Goal: Information Seeking & Learning: Learn about a topic

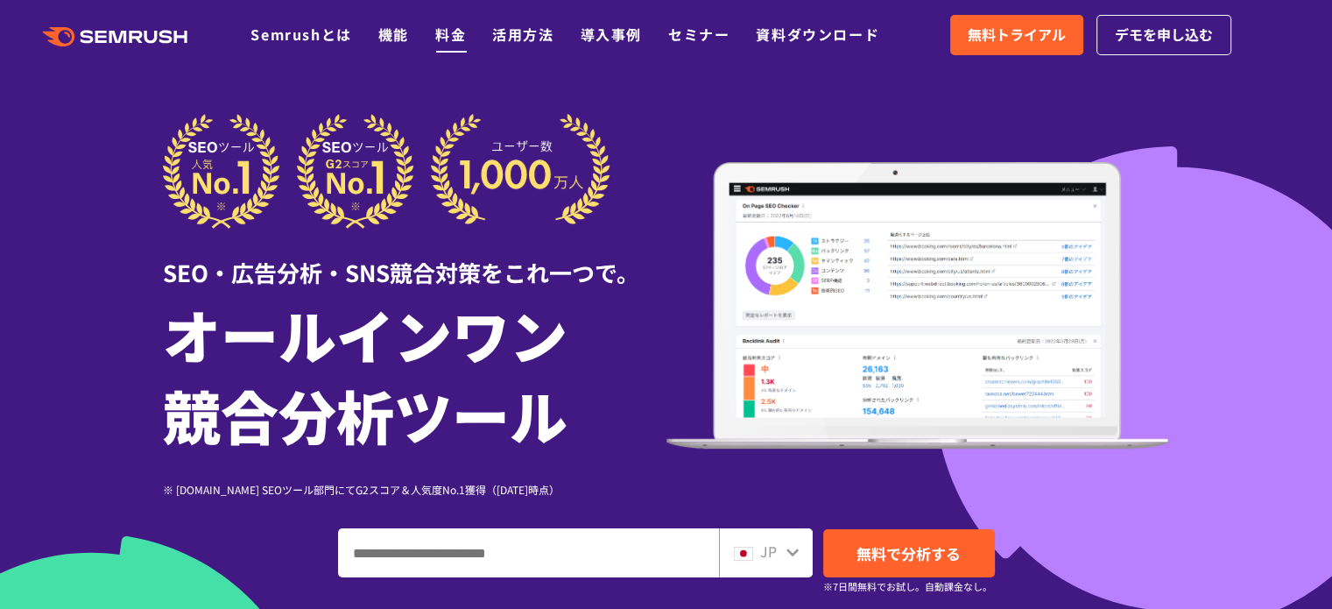
click at [450, 38] on link "料金" at bounding box center [450, 34] width 31 height 21
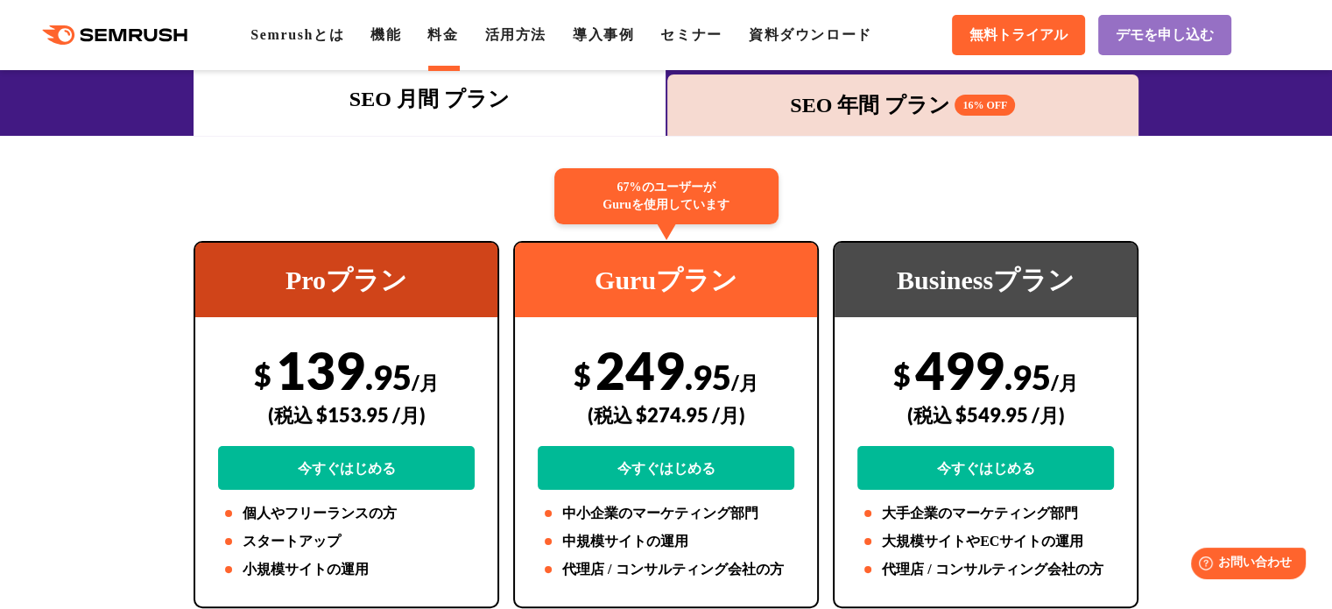
scroll to position [175, 0]
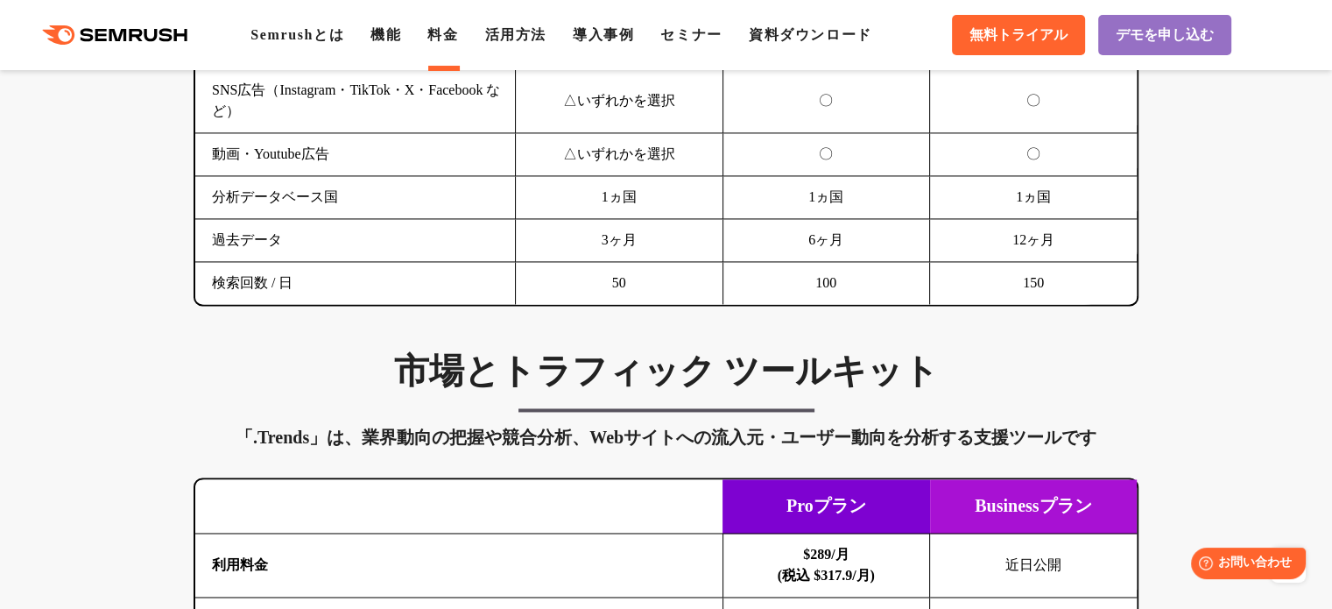
scroll to position [2803, 0]
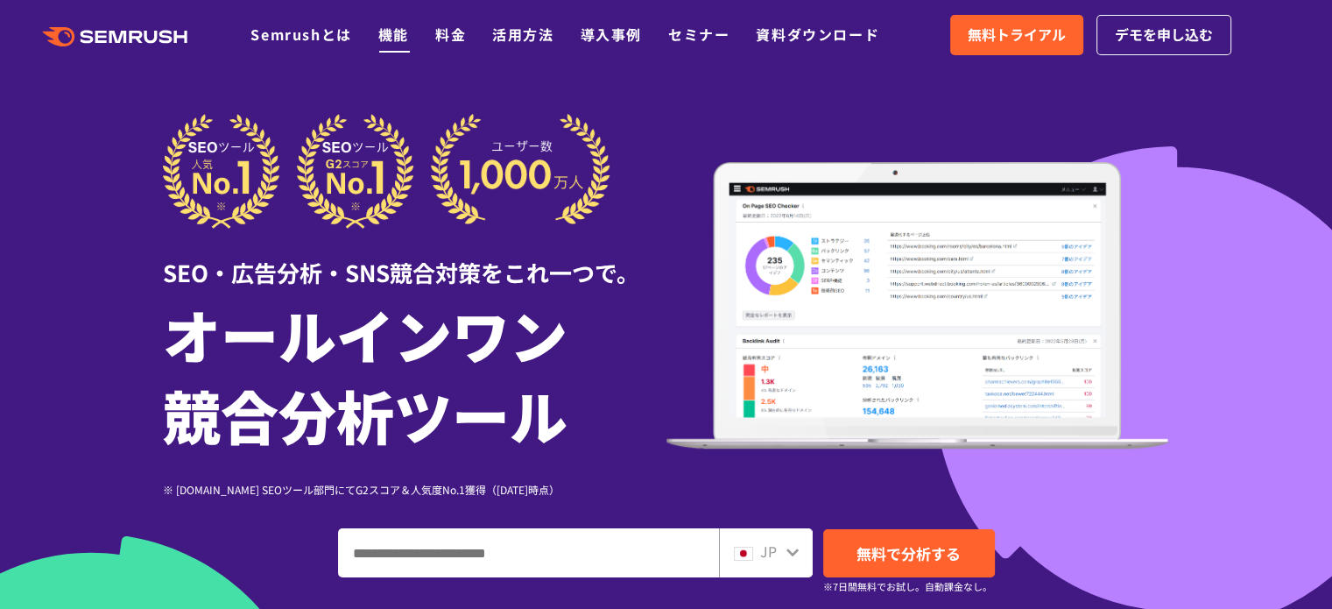
click at [409, 35] on link "機能" at bounding box center [393, 34] width 31 height 21
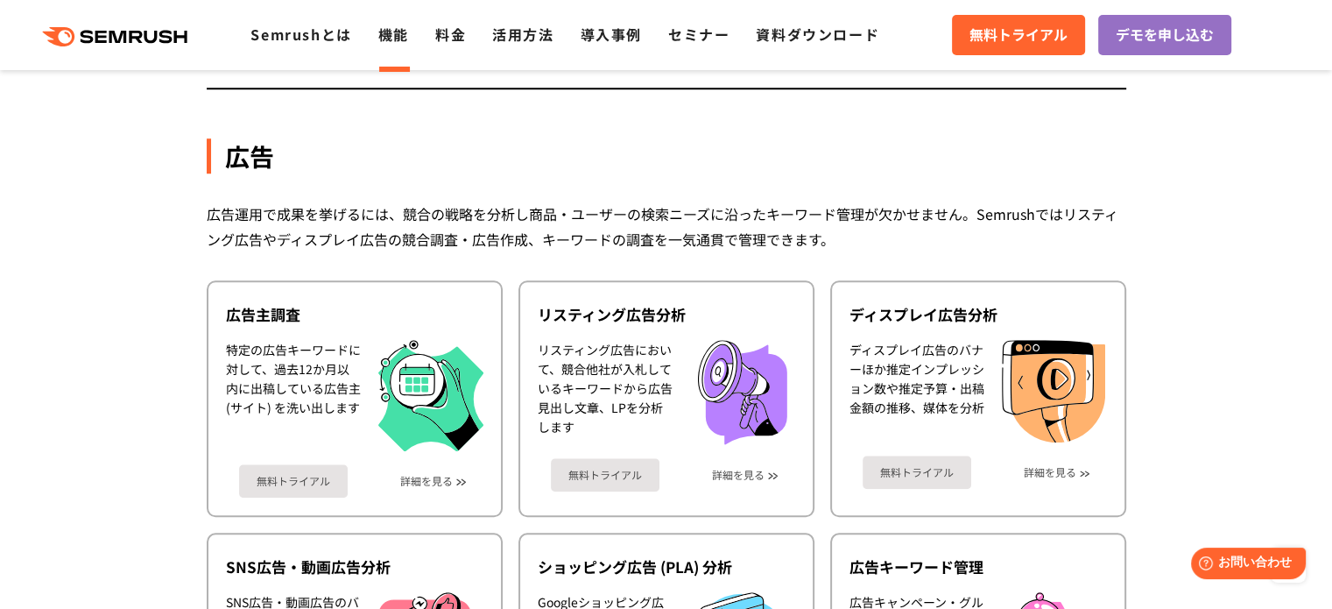
scroll to position [1402, 0]
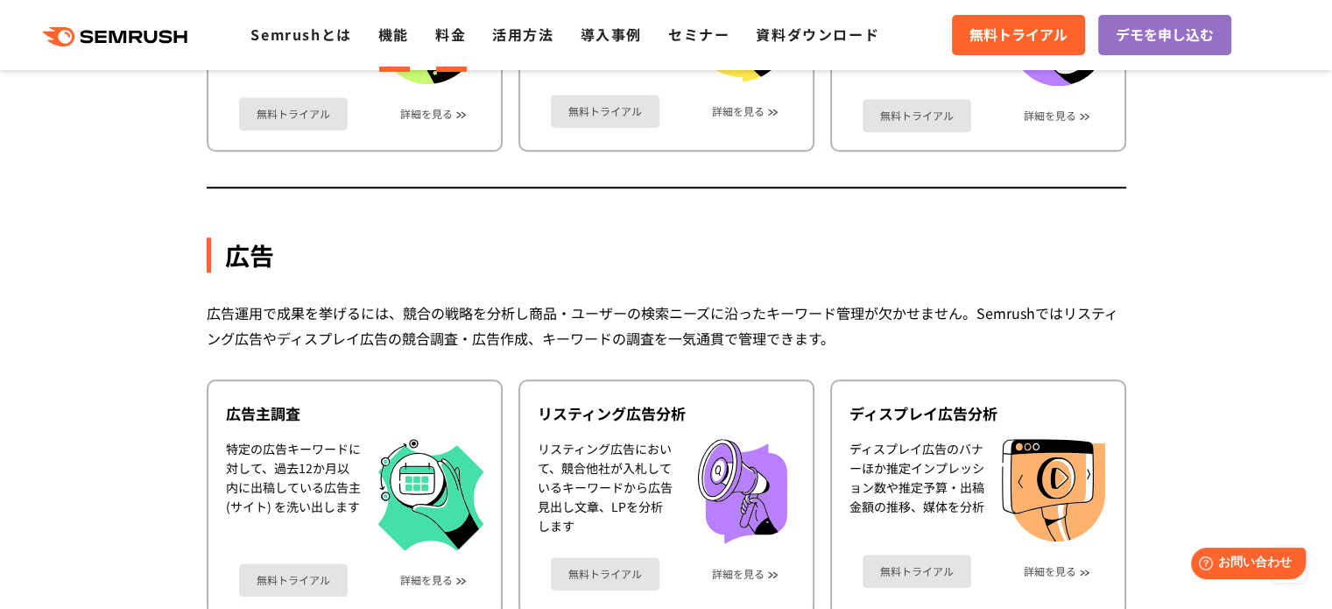
click at [456, 45] on link "料金" at bounding box center [450, 34] width 31 height 21
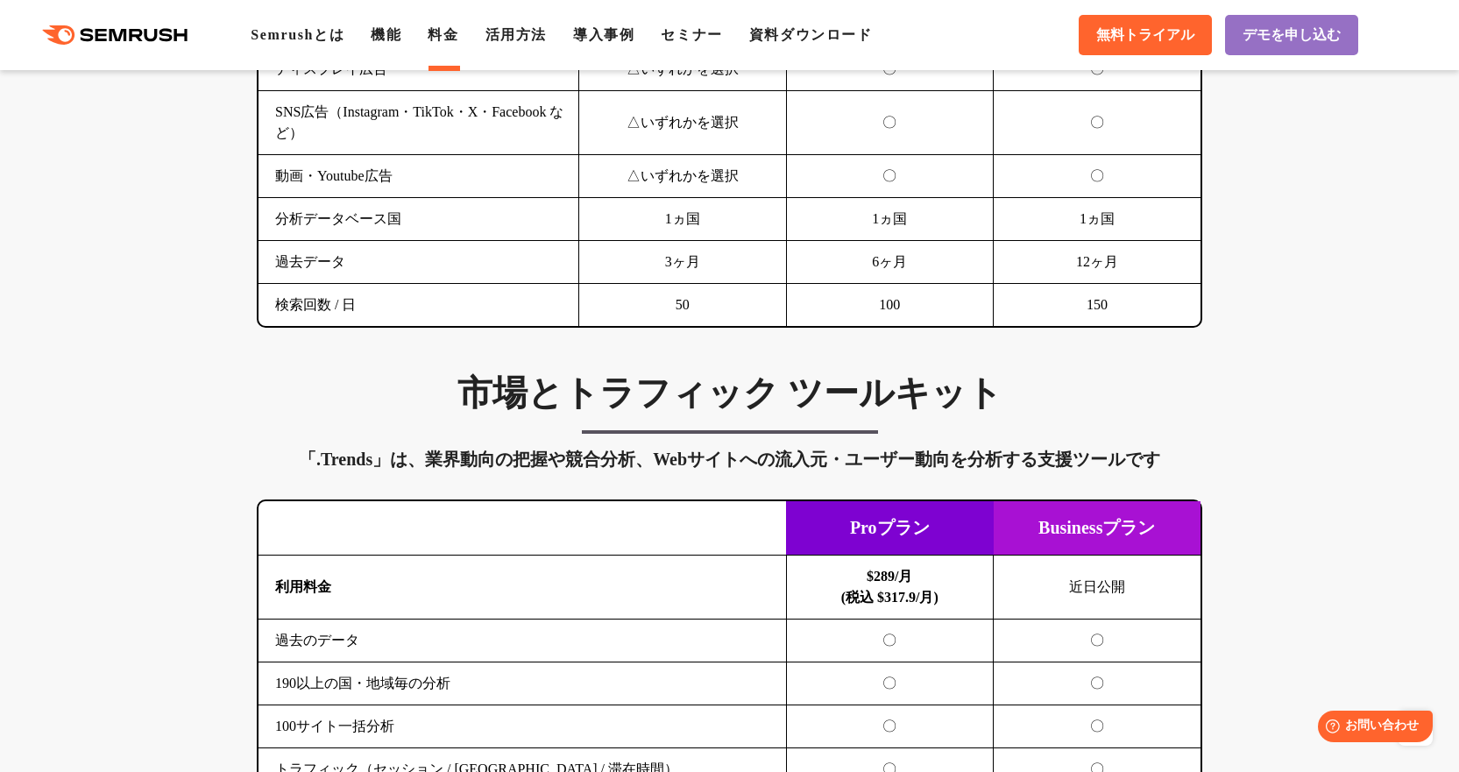
scroll to position [2619, 0]
